Goal: Navigation & Orientation: Find specific page/section

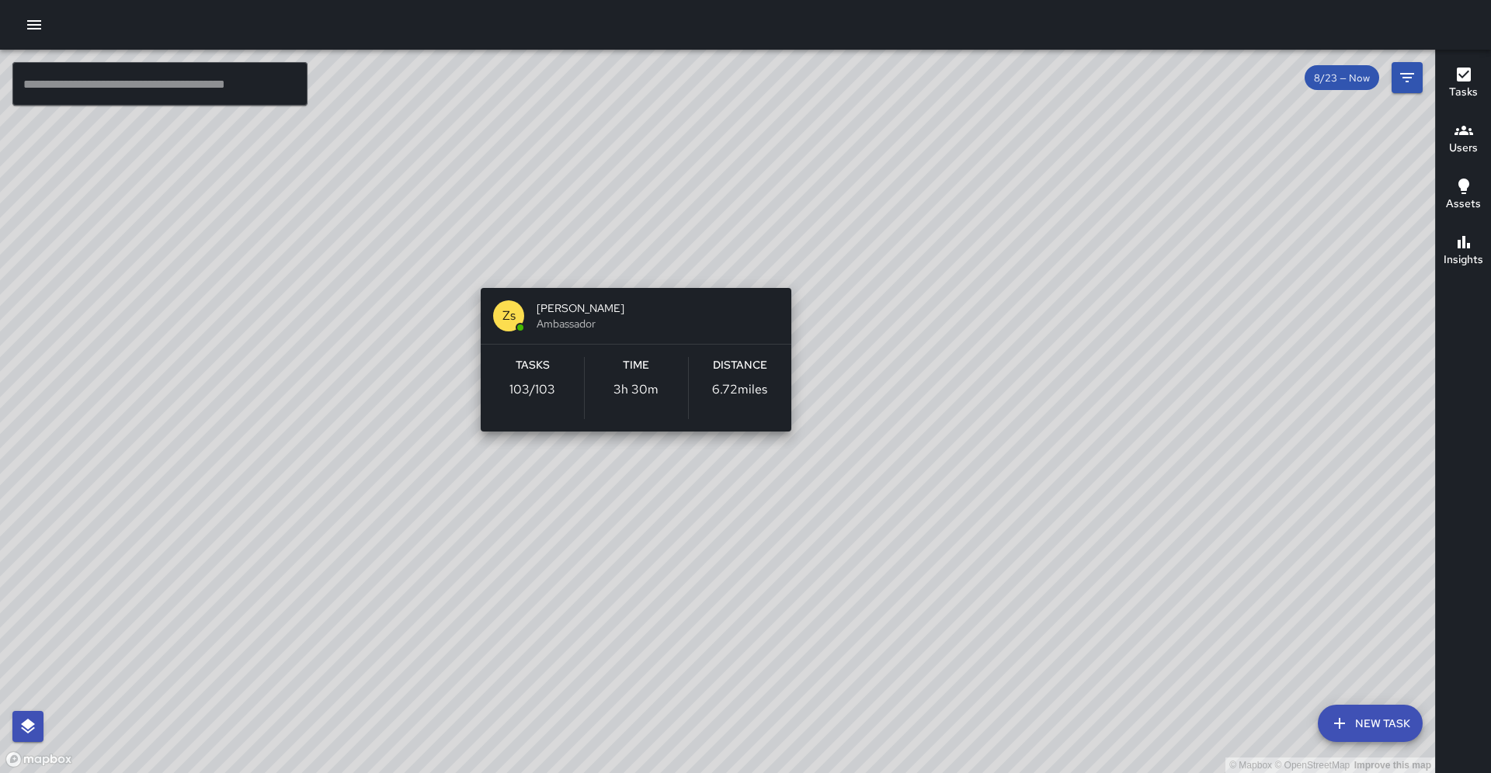
click at [631, 267] on div "© Mapbox © OpenStreetMap Improve this map Zs Zach stamey Ambassador Tasks 103 /…" at bounding box center [717, 412] width 1435 height 724
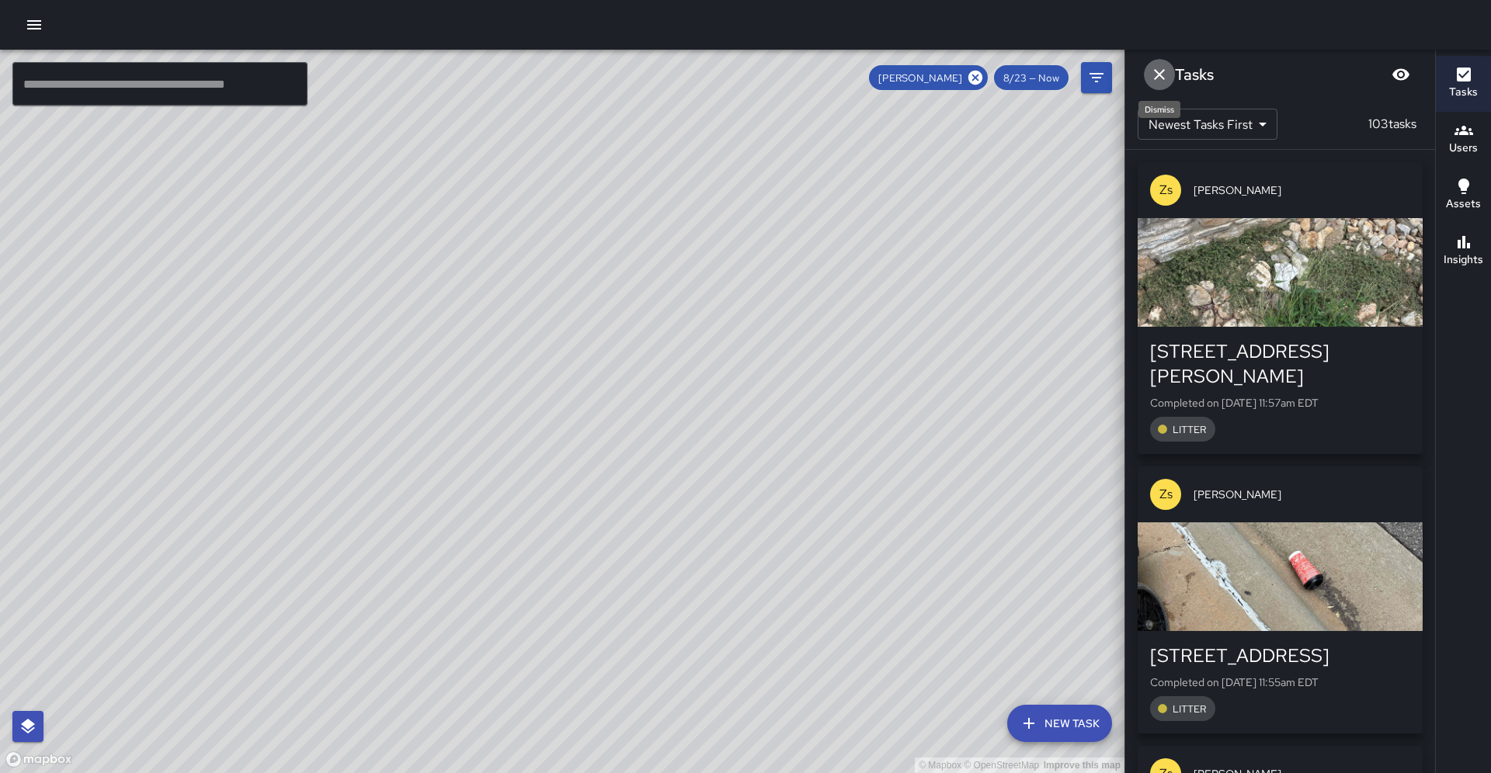
click at [1156, 73] on icon "Dismiss" at bounding box center [1159, 74] width 19 height 19
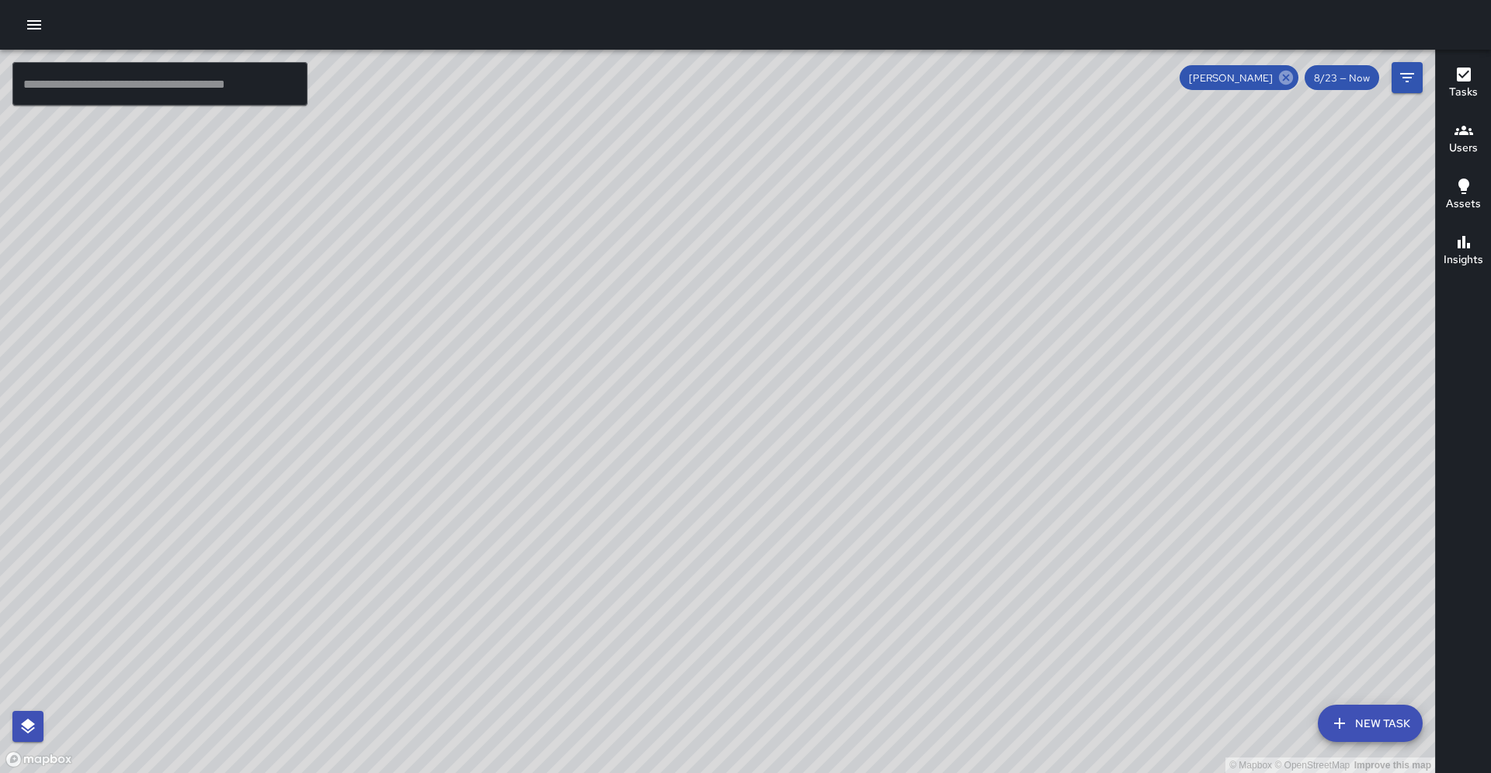
click at [1284, 78] on icon at bounding box center [1286, 78] width 14 height 14
click at [1461, 119] on button "Users" at bounding box center [1463, 140] width 55 height 56
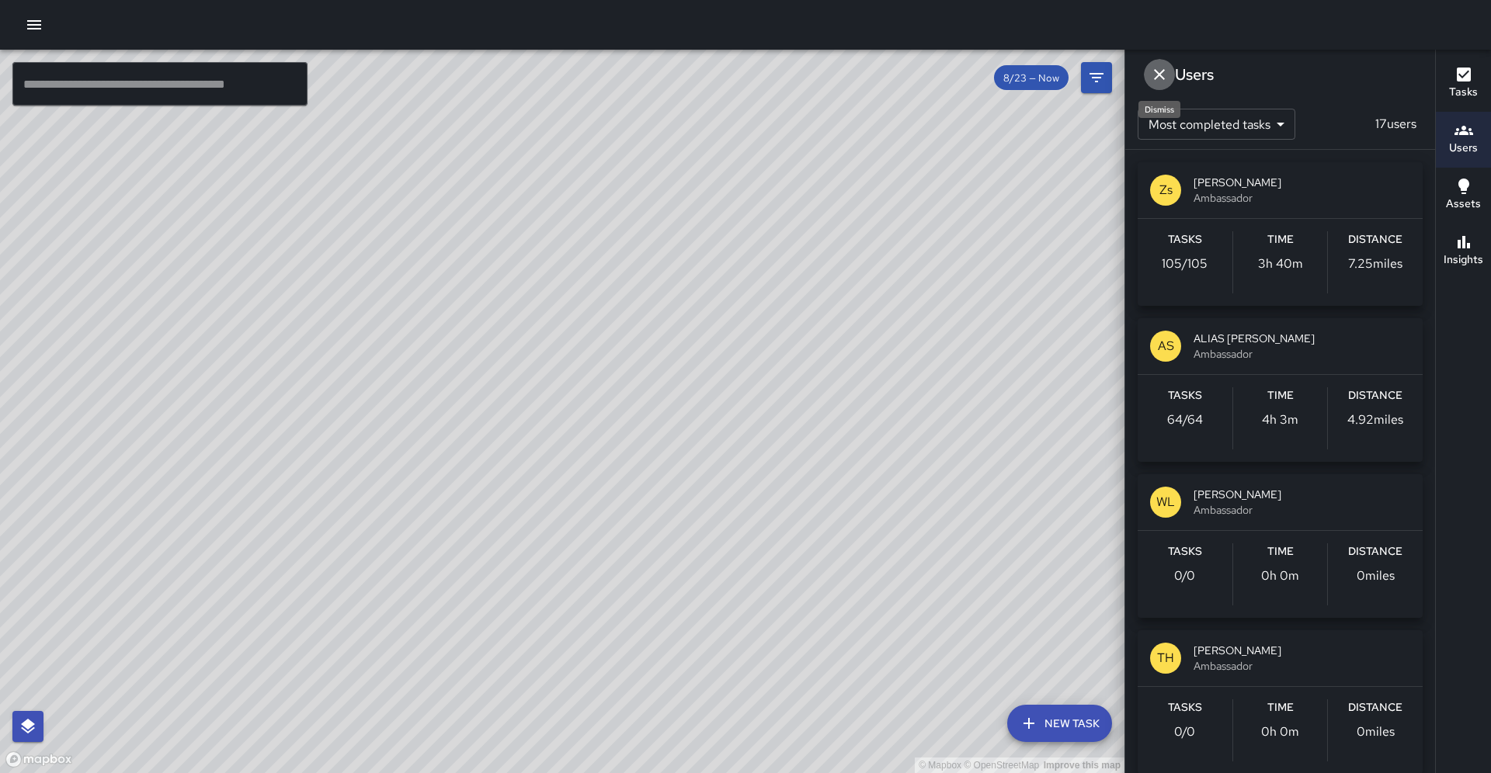
click at [1165, 73] on icon "Dismiss" at bounding box center [1159, 74] width 19 height 19
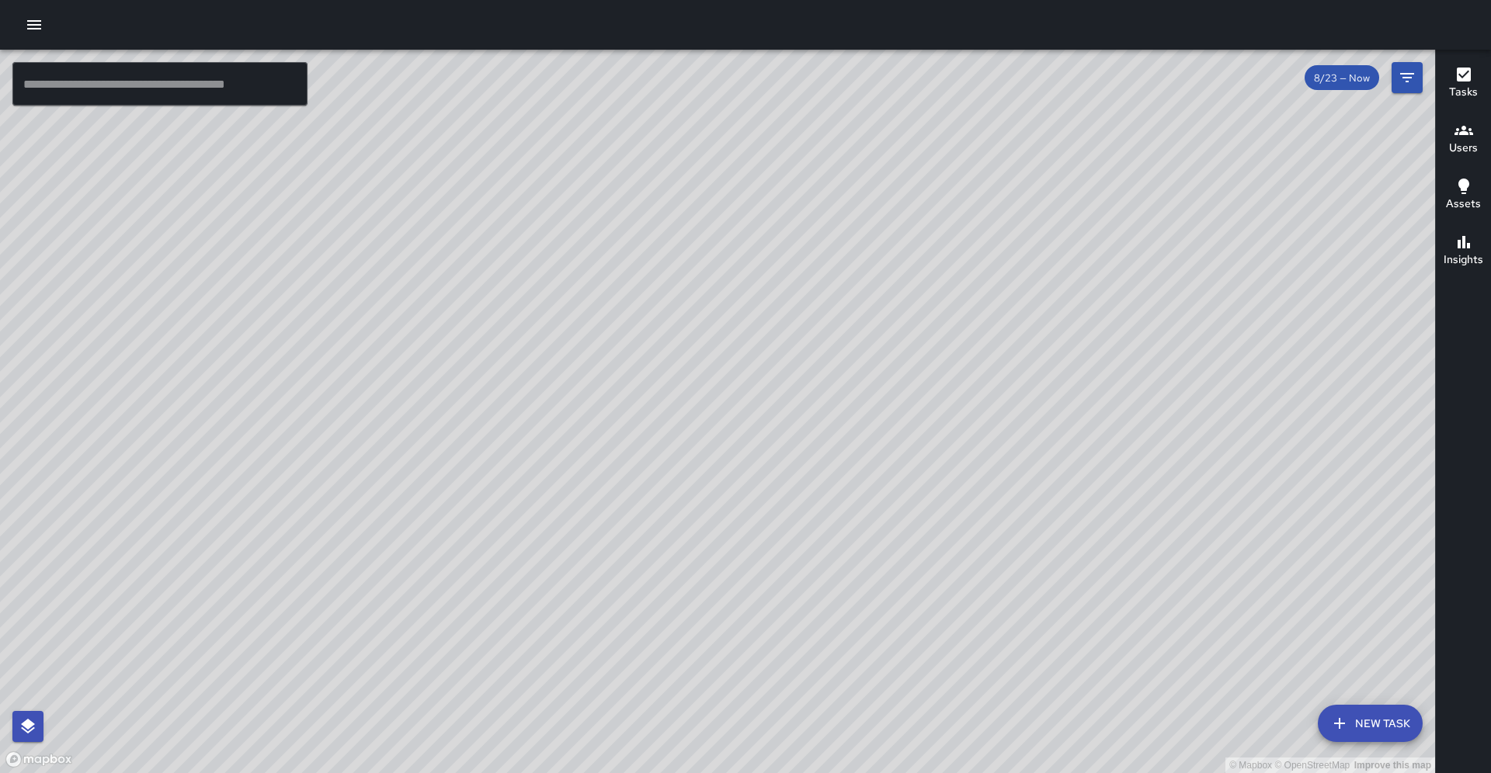
drag, startPoint x: 578, startPoint y: 398, endPoint x: 755, endPoint y: 533, distance: 223.2
click at [778, 553] on div "© Mapbox © OpenStreetMap Improve this map" at bounding box center [717, 412] width 1435 height 724
drag, startPoint x: 983, startPoint y: 547, endPoint x: 863, endPoint y: 534, distance: 121.0
click at [863, 534] on div "© Mapbox © OpenStreetMap Improve this map" at bounding box center [717, 412] width 1435 height 724
drag, startPoint x: 612, startPoint y: 464, endPoint x: 969, endPoint y: 471, distance: 357.3
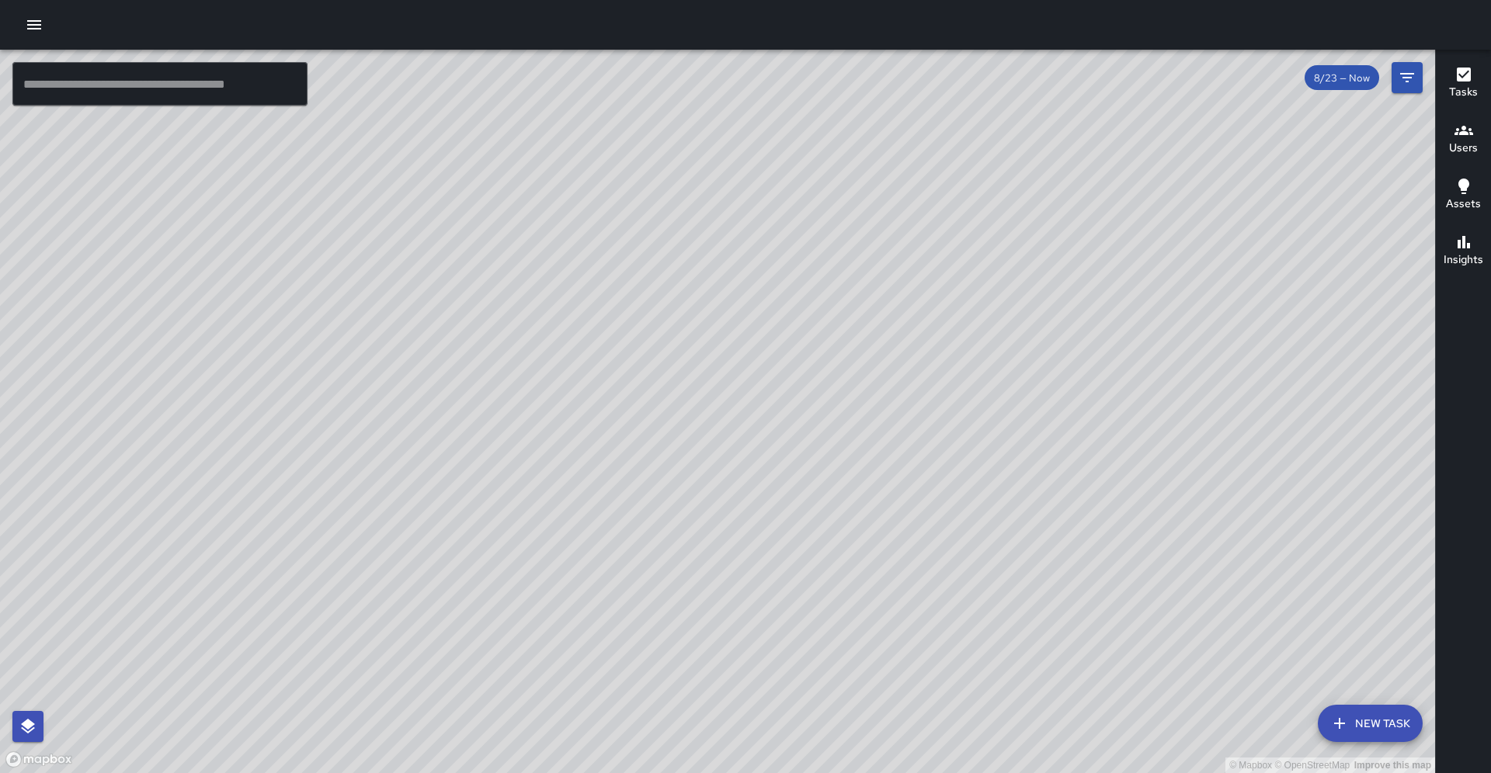
click at [969, 471] on div "© Mapbox © OpenStreetMap Improve this map" at bounding box center [717, 412] width 1435 height 724
drag, startPoint x: 805, startPoint y: 340, endPoint x: 804, endPoint y: 325, distance: 15.5
click at [804, 325] on div "© Mapbox © OpenStreetMap Improve this map" at bounding box center [717, 412] width 1435 height 724
drag, startPoint x: 802, startPoint y: 330, endPoint x: 810, endPoint y: 363, distance: 33.5
click at [810, 363] on div "© Mapbox © OpenStreetMap Improve this map" at bounding box center [717, 412] width 1435 height 724
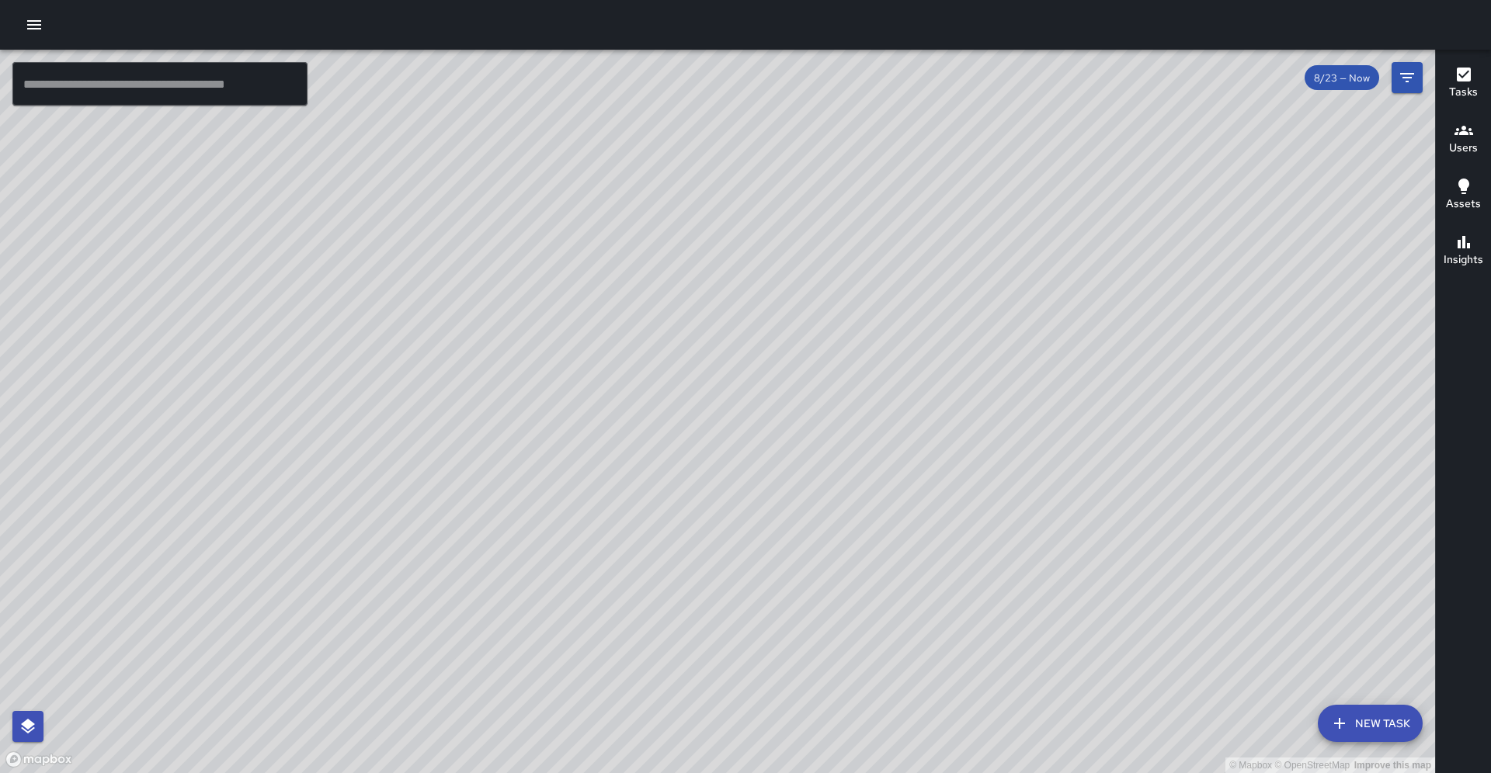
drag, startPoint x: 807, startPoint y: 360, endPoint x: 811, endPoint y: 332, distance: 28.2
click at [811, 332] on div "© Mapbox © OpenStreetMap Improve this map" at bounding box center [717, 412] width 1435 height 724
